Goal: Information Seeking & Learning: Learn about a topic

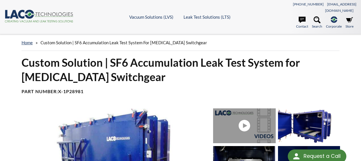
select select "Language Translate Widget"
